Goal: Check status: Check status

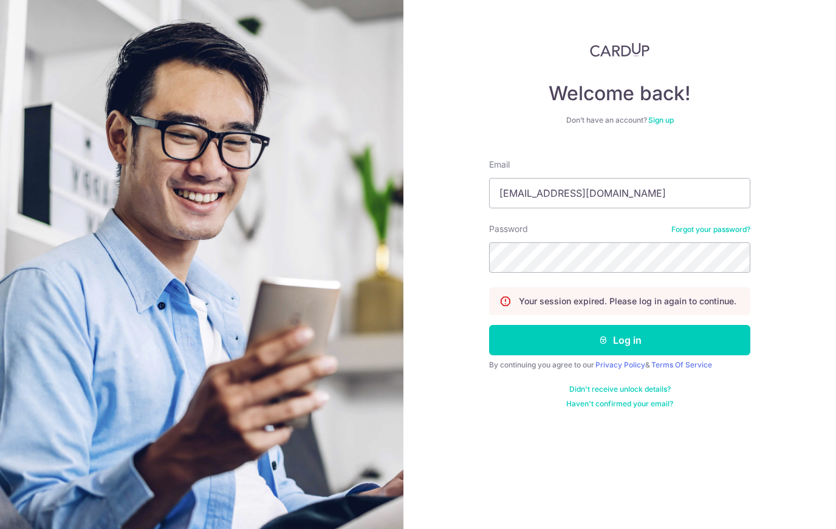
type input "[EMAIL_ADDRESS][DOMAIN_NAME]"
click at [620, 340] on button "Log in" at bounding box center [619, 340] width 261 height 30
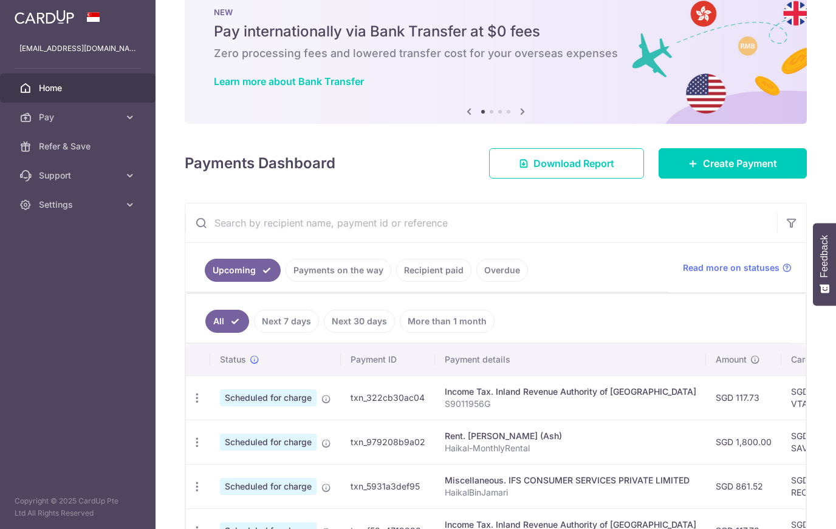
scroll to position [32, 0]
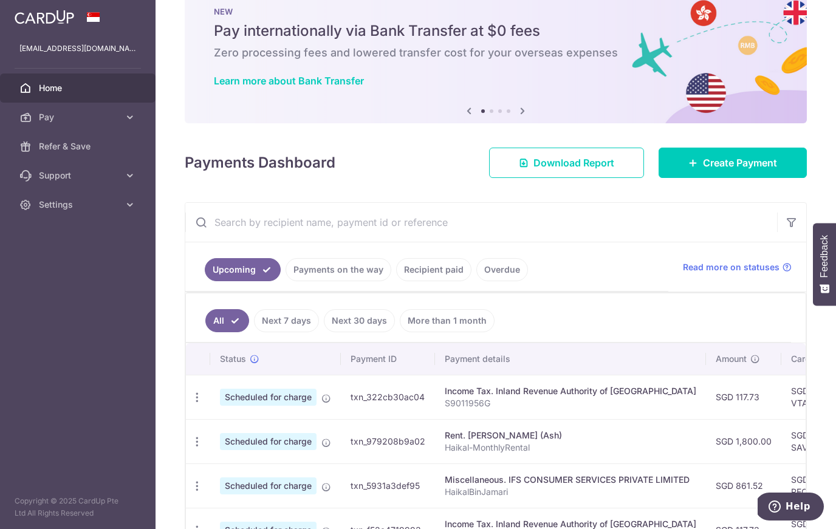
click at [432, 274] on link "Recipient paid" at bounding box center [433, 269] width 75 height 23
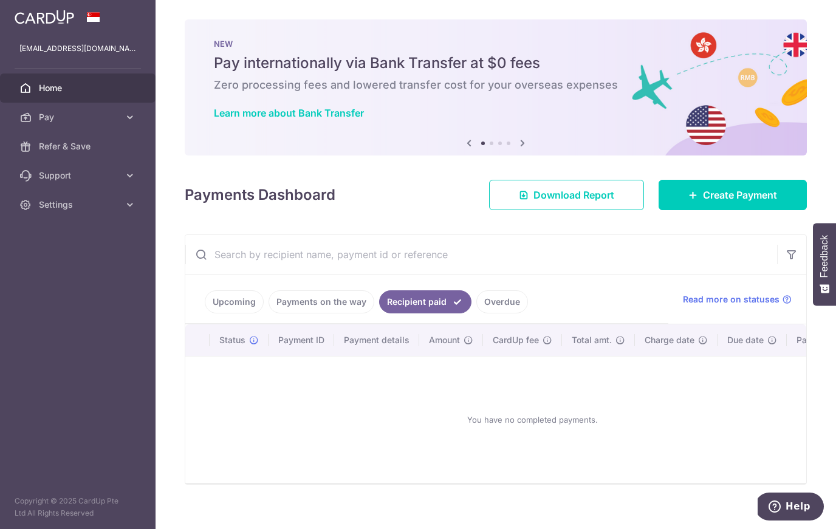
click at [320, 308] on link "Payments on the way" at bounding box center [322, 302] width 106 height 23
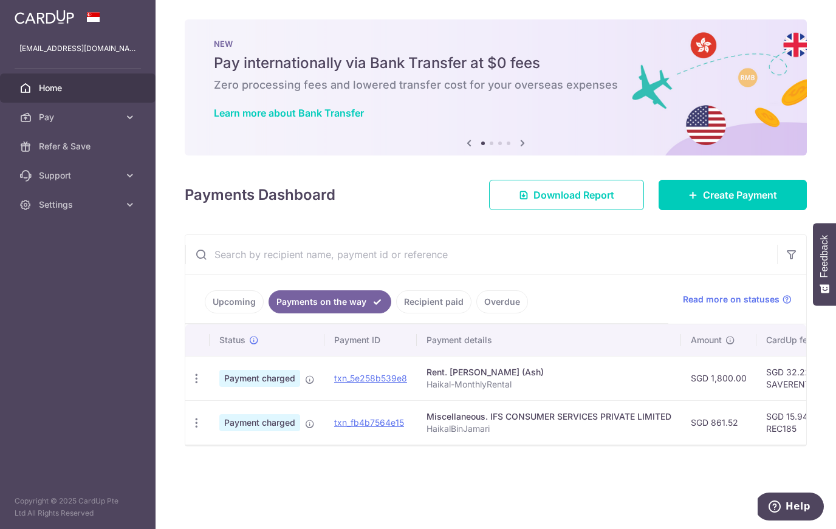
click at [236, 308] on link "Upcoming" at bounding box center [234, 302] width 59 height 23
